Goal: Information Seeking & Learning: Learn about a topic

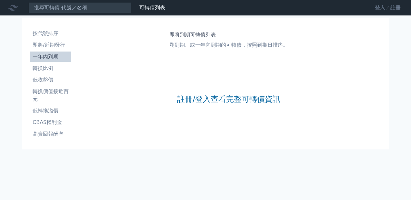
drag, startPoint x: 364, startPoint y: 12, endPoint x: 368, endPoint y: 9, distance: 4.3
click at [369, 12] on link "登入／註冊" at bounding box center [387, 8] width 36 height 10
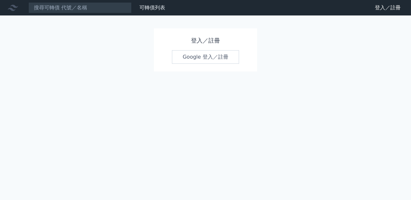
click at [215, 64] on link "Google 登入／註冊" at bounding box center [205, 57] width 67 height 14
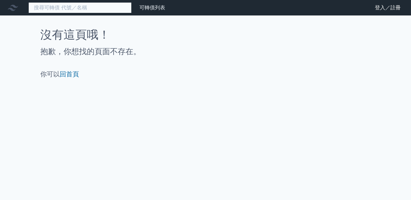
click at [105, 10] on input at bounding box center [79, 7] width 103 height 11
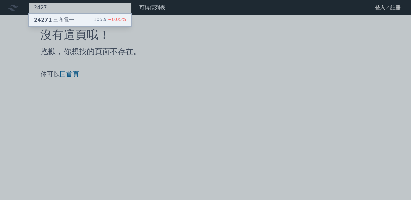
type input "2427"
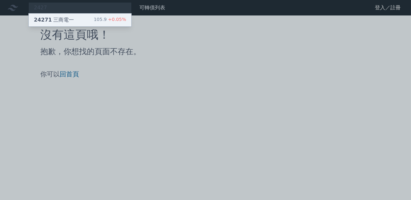
click at [98, 26] on div "24271 三商電一 105.9 +0.05%" at bounding box center [80, 20] width 103 height 13
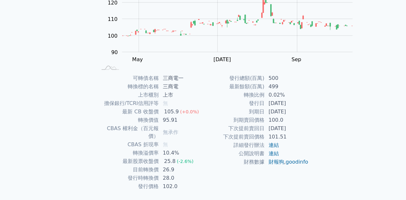
scroll to position [97, 0]
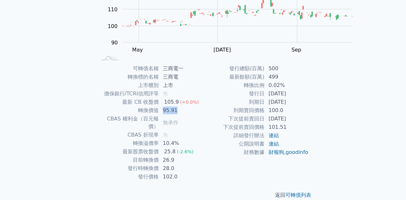
drag, startPoint x: 150, startPoint y: 139, endPoint x: 192, endPoint y: 141, distance: 42.3
click at [192, 115] on td "95.91" at bounding box center [181, 110] width 44 height 8
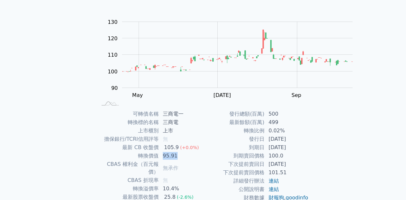
scroll to position [0, 0]
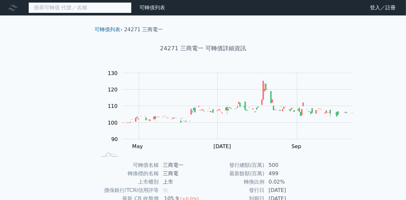
click at [131, 6] on input at bounding box center [79, 7] width 103 height 11
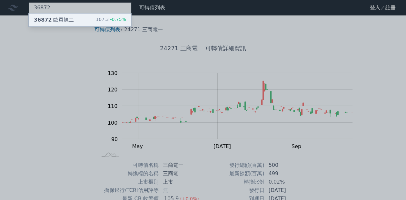
type input "36872"
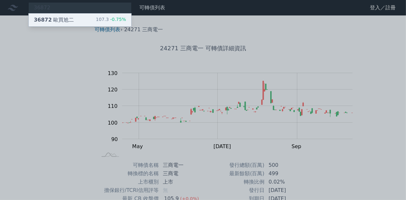
click at [117, 26] on div "36872 歐買尬二 107.3 -0.75%" at bounding box center [80, 20] width 103 height 13
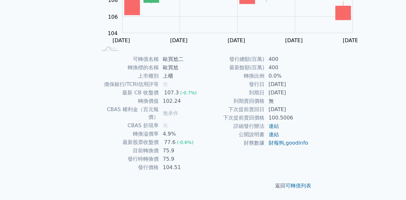
scroll to position [150, 0]
drag, startPoint x: 154, startPoint y: 160, endPoint x: 200, endPoint y: 162, distance: 45.5
click at [200, 163] on td "104.51" at bounding box center [181, 167] width 44 height 8
drag, startPoint x: 184, startPoint y: 88, endPoint x: 216, endPoint y: 90, distance: 32.0
click at [216, 90] on div "可轉債名稱 歐買尬二 轉換標的名稱 歐買尬 上市櫃別 上櫃 擔保銀行/TCRI信用評等 無 最新 CB 收盤價 107.3 (-0.7%) 轉換價值 102.…" at bounding box center [203, 113] width 227 height 117
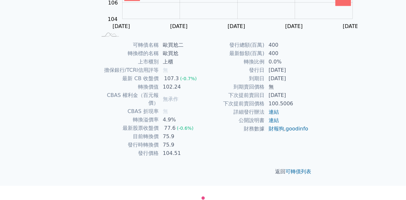
click at [210, 94] on td "下次提前賣回日" at bounding box center [234, 95] width 62 height 8
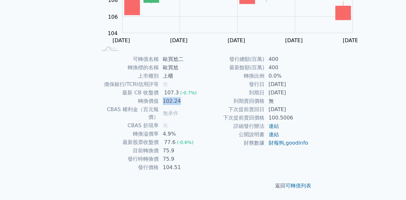
drag, startPoint x: 154, startPoint y: 86, endPoint x: 211, endPoint y: 87, distance: 57.7
click at [211, 87] on div "可轉債名稱 歐買尬二 轉換標的名稱 歐買尬 上市櫃別 上櫃 擔保銀行/TCRI信用評等 無 最新 CB 收盤價 107.3 (-0.7%) 轉換價值 102.…" at bounding box center [203, 113] width 227 height 117
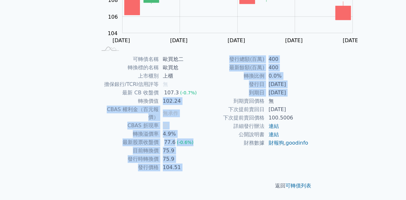
click at [194, 97] on td "102.24" at bounding box center [181, 101] width 44 height 8
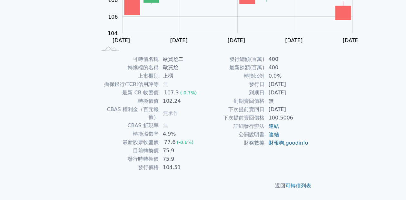
scroll to position [0, 0]
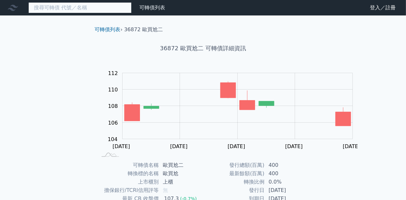
click at [127, 13] on input at bounding box center [79, 7] width 103 height 11
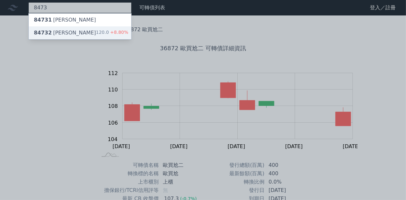
type input "8473"
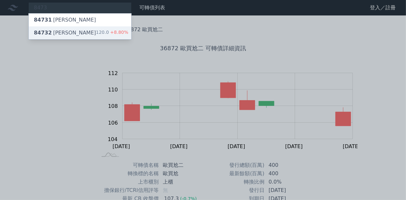
click at [100, 39] on div "84732 山林水二 120.0 +8.80%" at bounding box center [80, 32] width 103 height 13
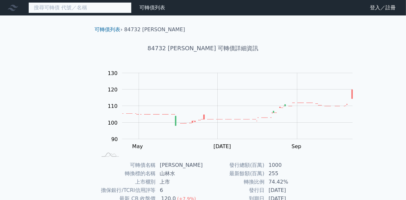
click at [132, 13] on input at bounding box center [79, 7] width 103 height 11
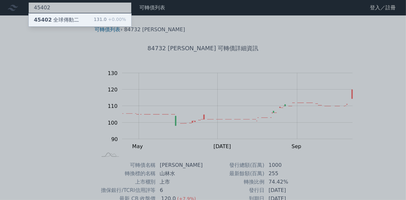
type input "45402"
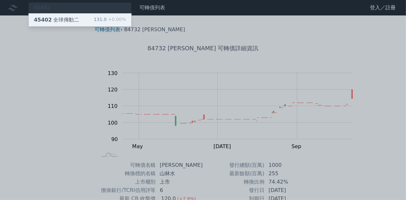
click at [122, 22] on div "131.0 +0.00%" at bounding box center [110, 20] width 32 height 8
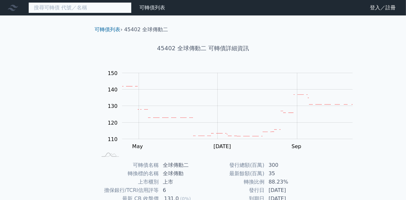
click at [96, 6] on input at bounding box center [79, 7] width 103 height 11
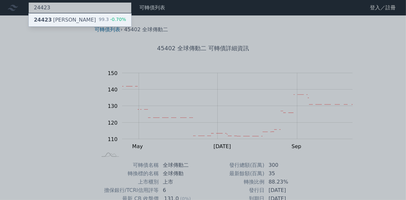
type input "24423"
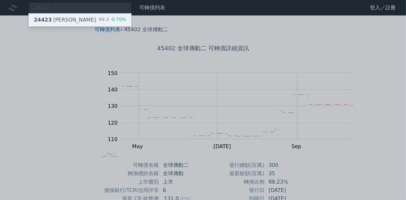
click at [78, 24] on div "24423 新美齊三" at bounding box center [65, 20] width 62 height 8
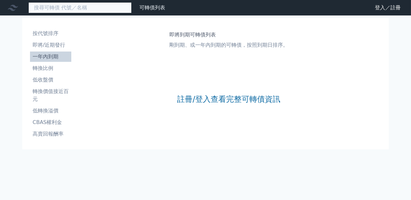
click at [103, 12] on input at bounding box center [79, 7] width 103 height 11
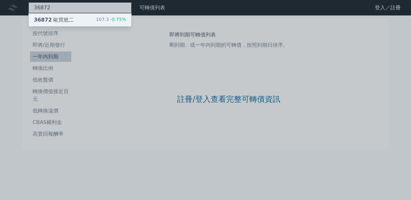
type input "36872"
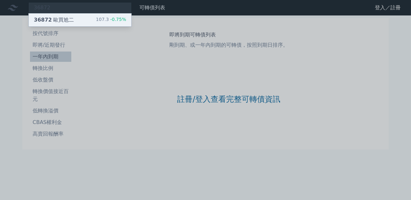
click at [74, 24] on div "36872 歐買尬二" at bounding box center [54, 20] width 40 height 8
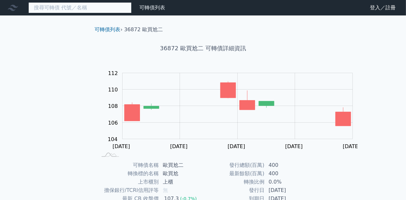
click at [120, 10] on input at bounding box center [79, 7] width 103 height 11
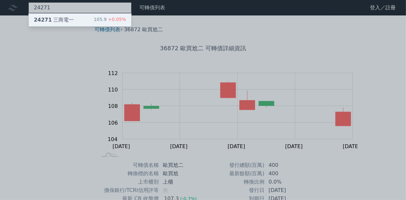
type input "24271"
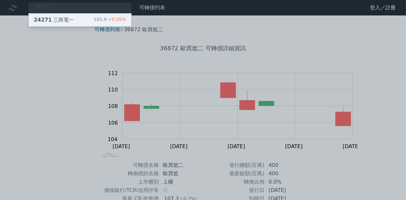
click at [107, 24] on div "24271 三商電一 105.9 +0.05%" at bounding box center [80, 20] width 103 height 13
